Goal: Information Seeking & Learning: Learn about a topic

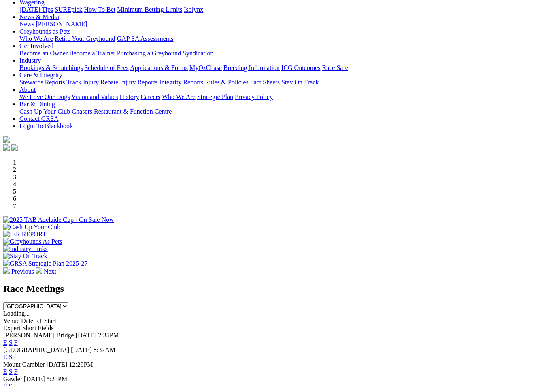
scroll to position [114, 0]
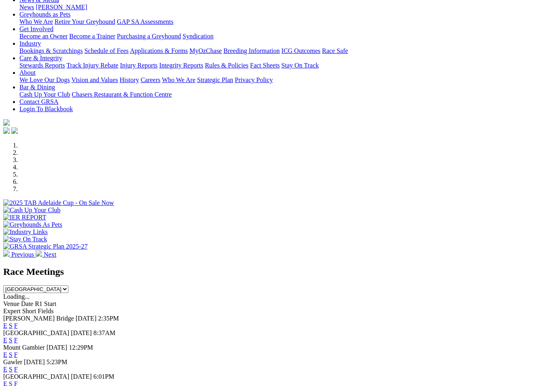
click at [18, 337] on link "F" at bounding box center [16, 340] width 4 height 7
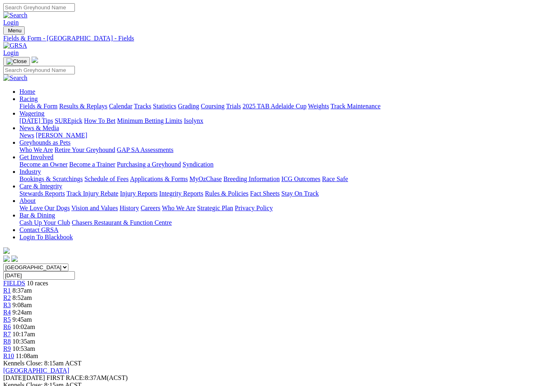
scroll to position [40, 0]
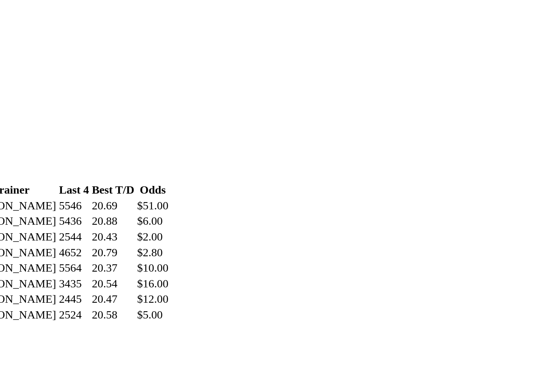
scroll to position [222, 0]
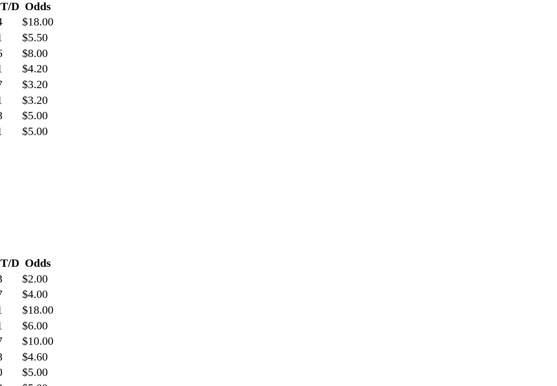
scroll to position [616, 28]
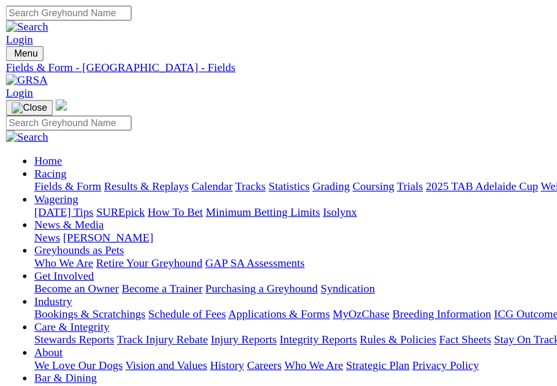
scroll to position [0, 1]
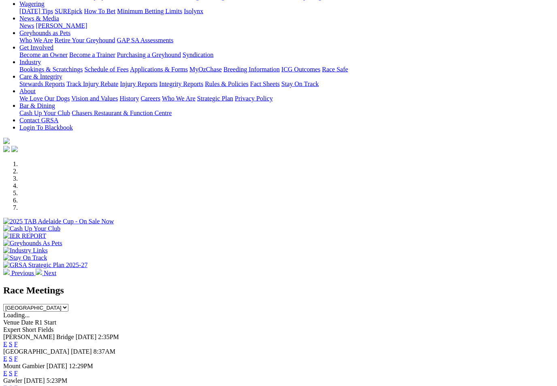
scroll to position [106, 0]
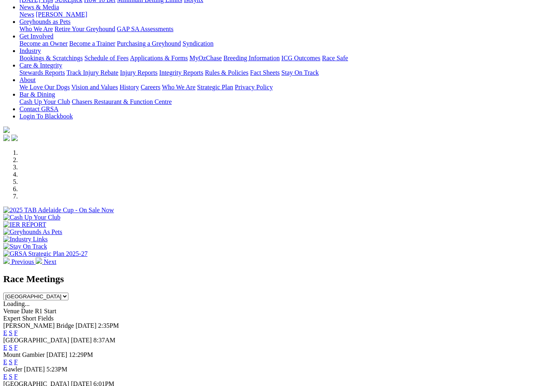
click at [18, 330] on link "F" at bounding box center [16, 333] width 4 height 7
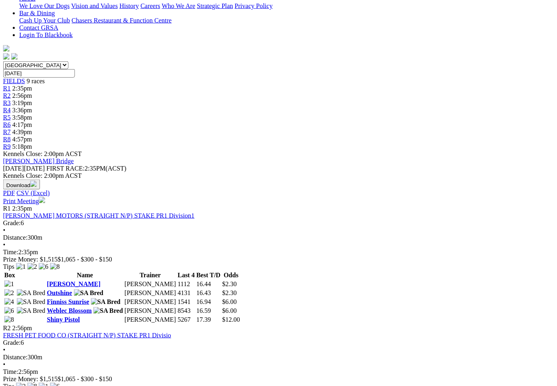
scroll to position [203, 1]
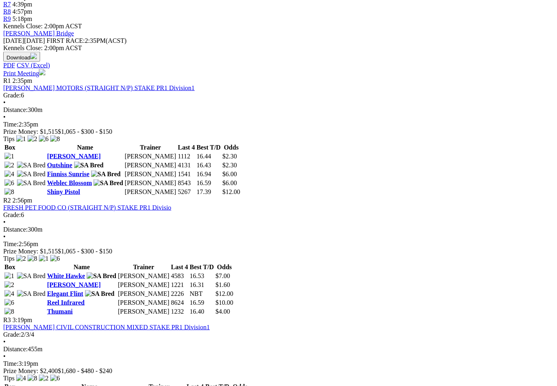
scroll to position [338, 1]
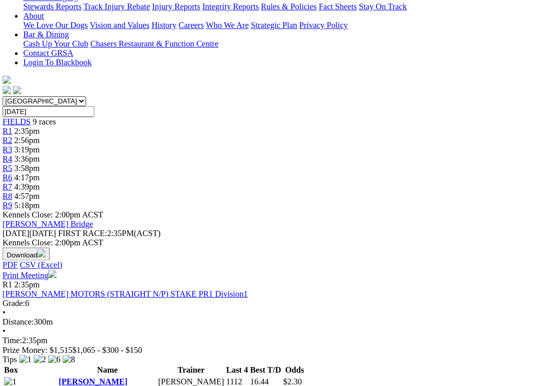
scroll to position [142, 0]
